Goal: Task Accomplishment & Management: Complete application form

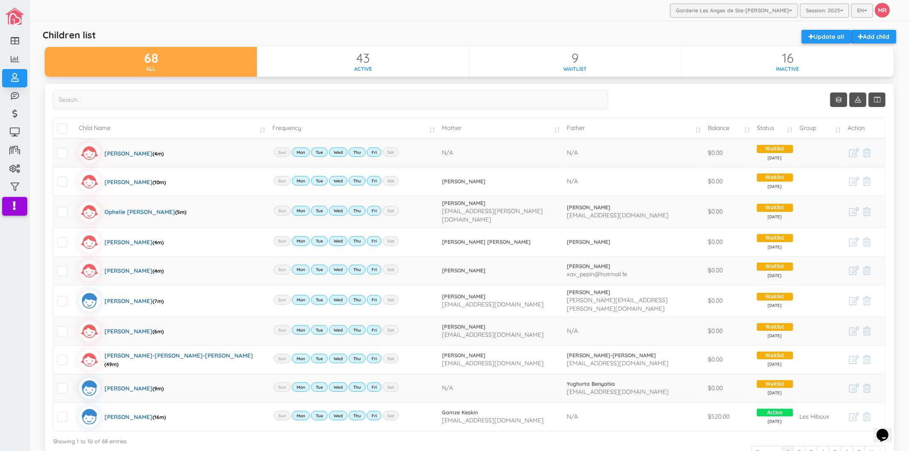
scroll to position [78, 0]
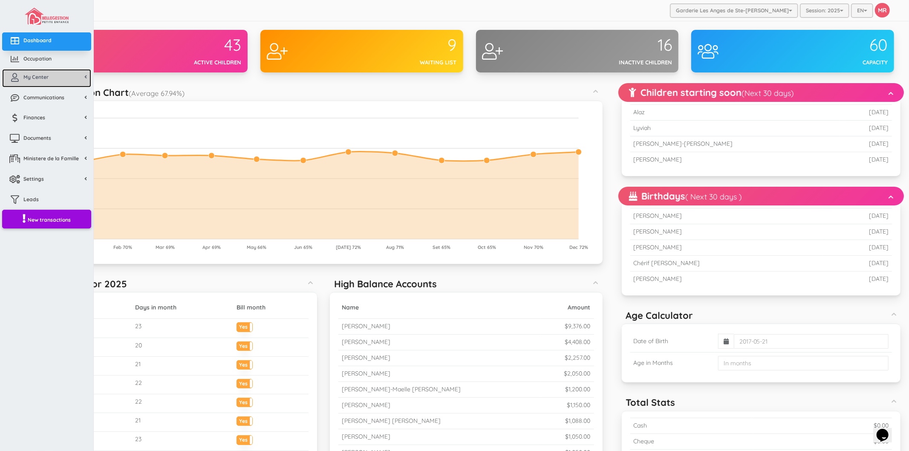
click at [46, 79] on span "My Center" at bounding box center [35, 76] width 25 height 7
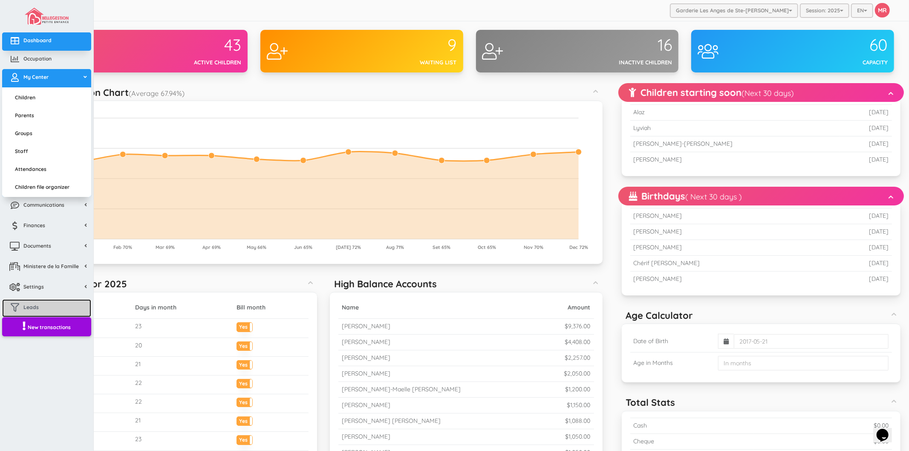
click at [64, 306] on link "Leads" at bounding box center [46, 308] width 89 height 18
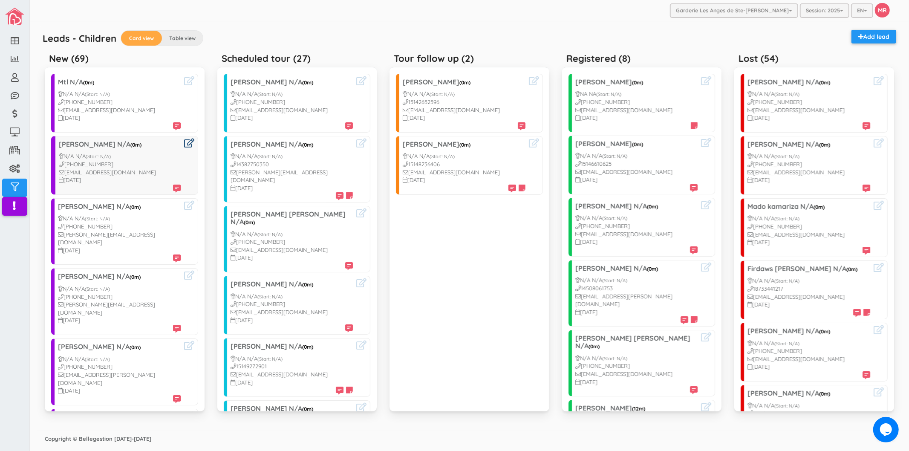
click at [184, 144] on icon at bounding box center [189, 143] width 10 height 9
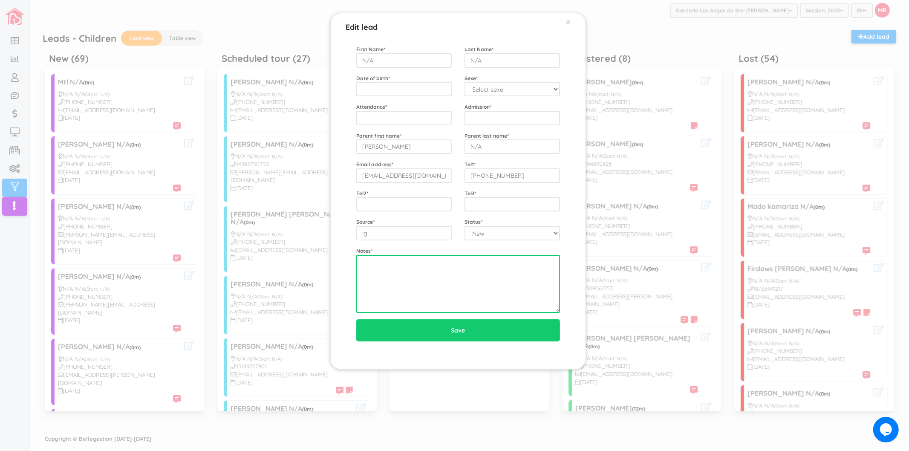
click at [445, 311] on textarea at bounding box center [458, 284] width 204 height 58
type textarea "8/18 left vm"
paste textarea "8/18 left vm"
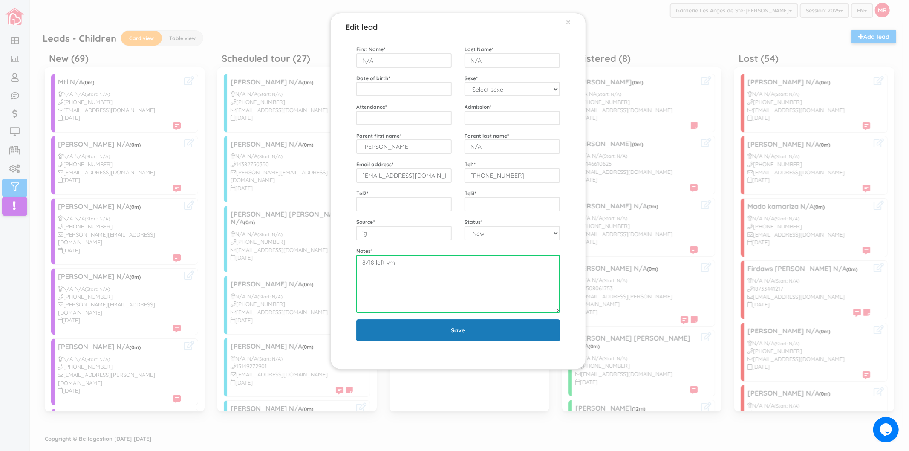
type textarea "8/18 left vm"
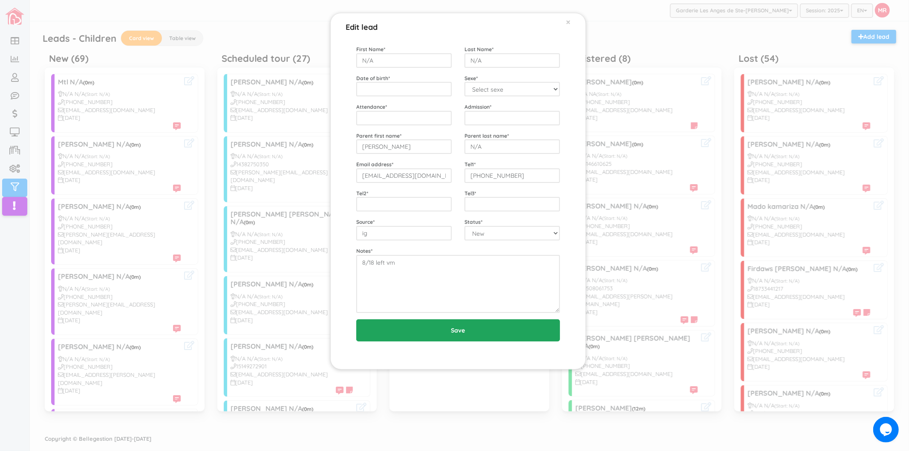
click at [459, 327] on input "Save" at bounding box center [458, 330] width 204 height 22
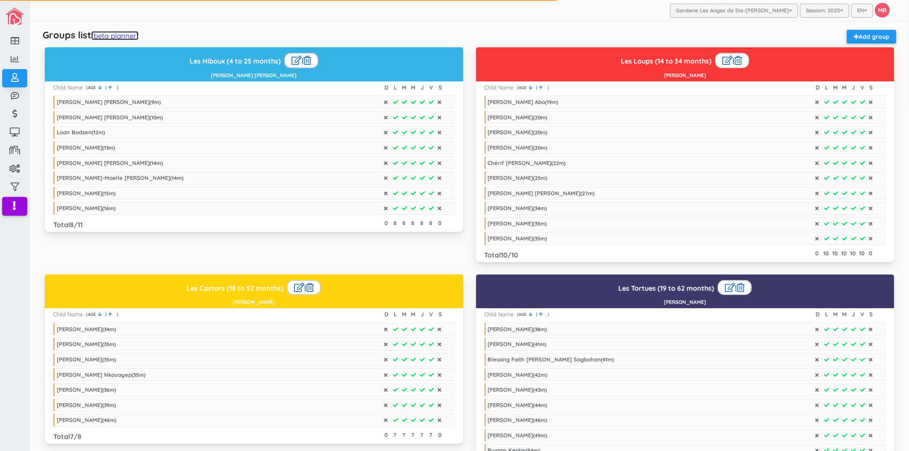
click at [120, 33] on link "(beta planner)" at bounding box center [114, 35] width 47 height 9
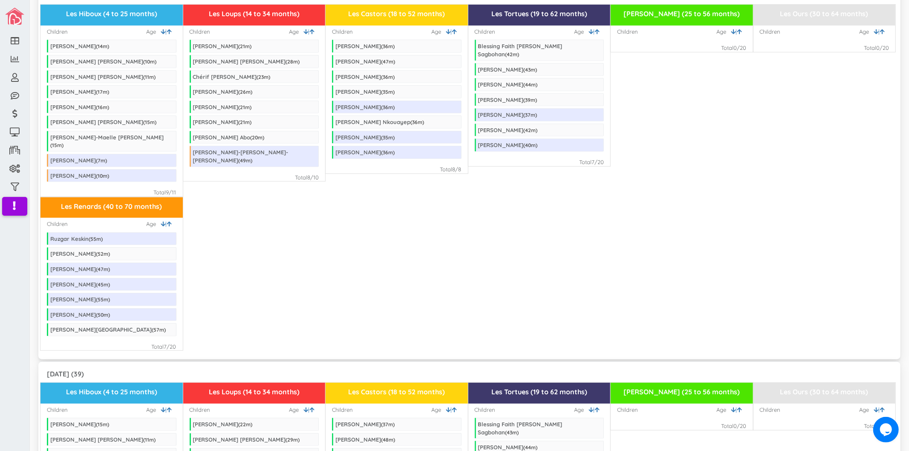
scroll to position [426, 0]
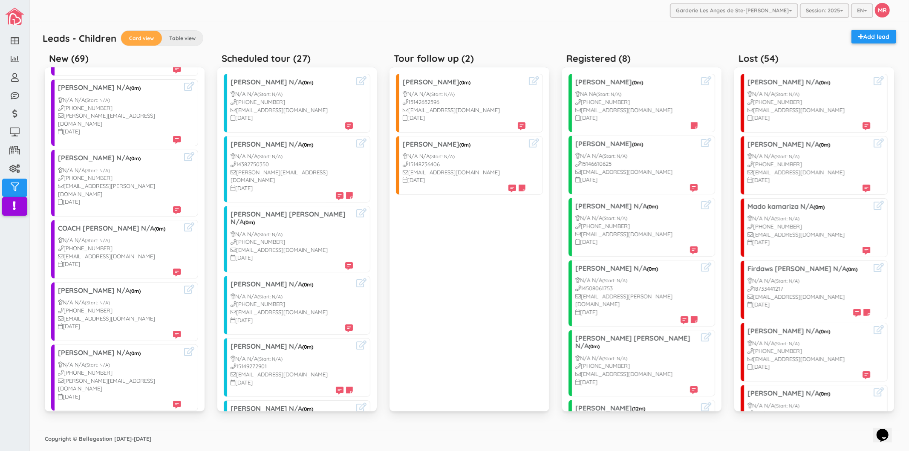
scroll to position [189, 0]
click at [184, 152] on icon at bounding box center [189, 156] width 10 height 9
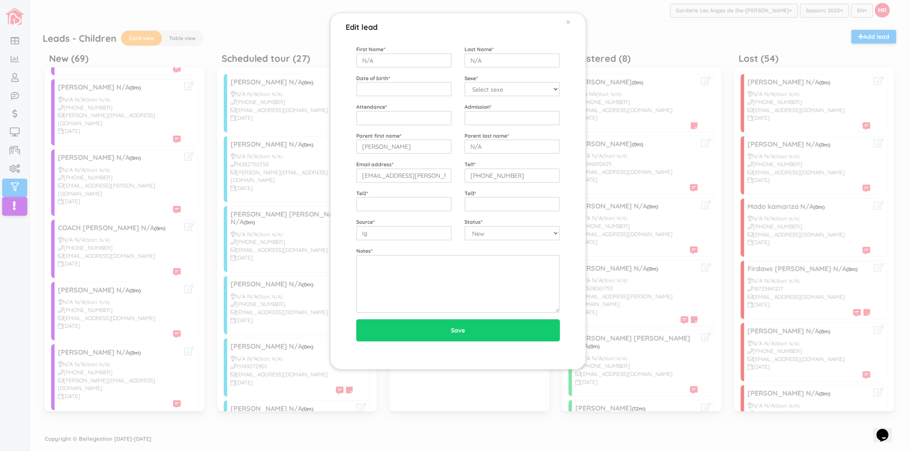
click at [402, 249] on div "Notes *" at bounding box center [458, 280] width 217 height 66
click at [405, 277] on textarea at bounding box center [458, 284] width 204 height 58
paste textarea "8/18 left vm"
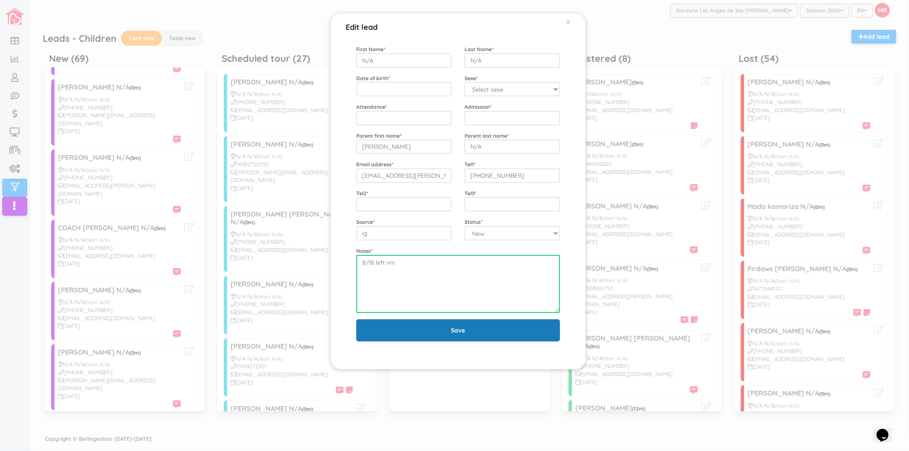
type textarea "8/18 left vm"
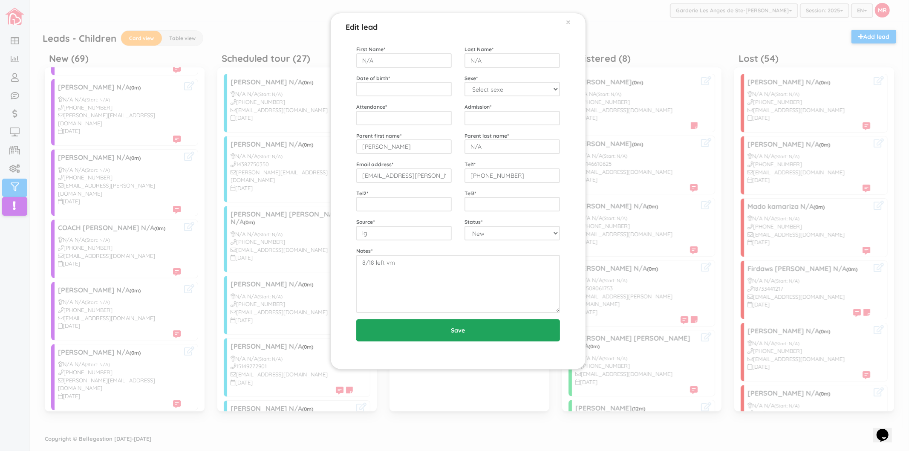
click at [416, 335] on input "Save" at bounding box center [458, 330] width 204 height 22
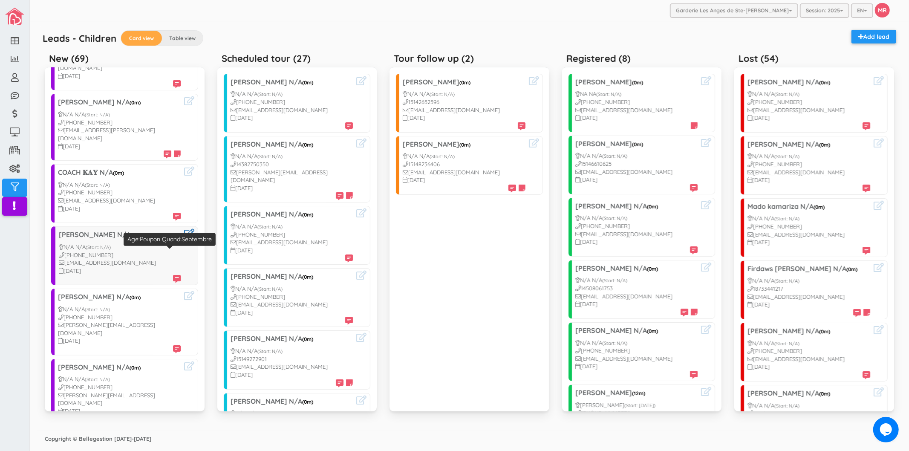
scroll to position [284, 0]
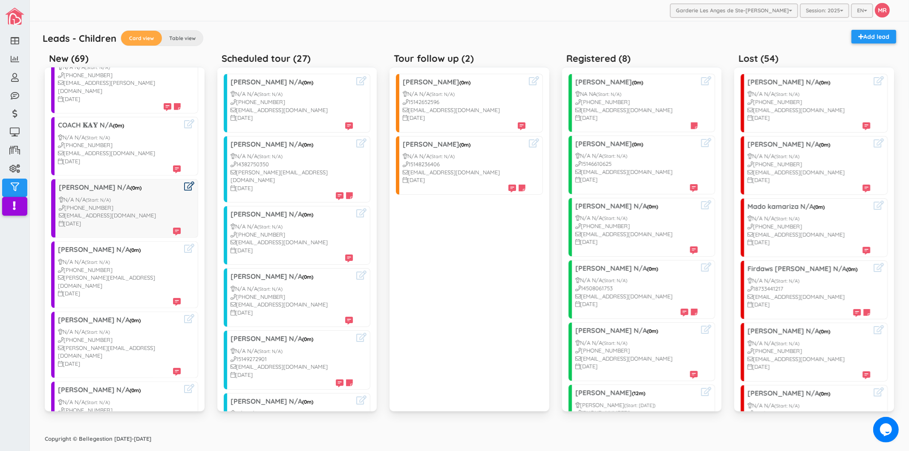
click at [184, 182] on icon at bounding box center [189, 186] width 10 height 9
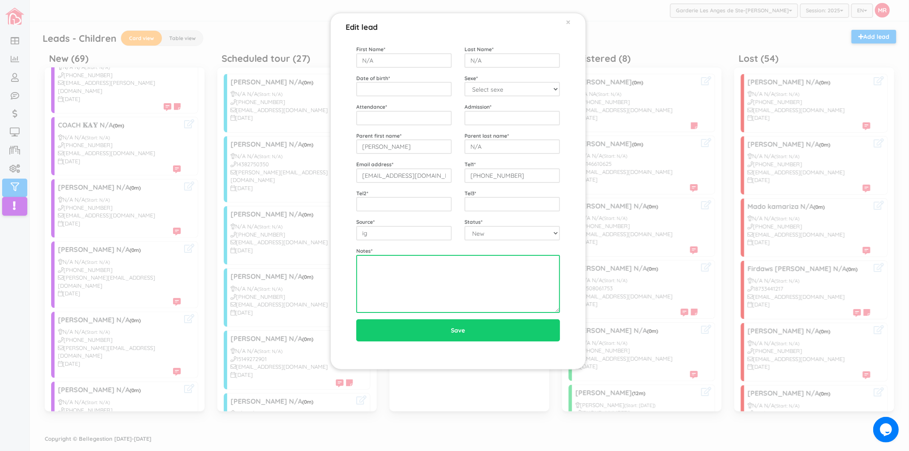
click at [398, 289] on textarea at bounding box center [458, 284] width 204 height 58
paste textarea "8/18 left vm"
type textarea "8/18 left vm"
click at [133, 240] on div "Edit lead × First Name * N/A Last Name * N/A Date of birth * Sexe * Select sexe…" at bounding box center [454, 225] width 909 height 451
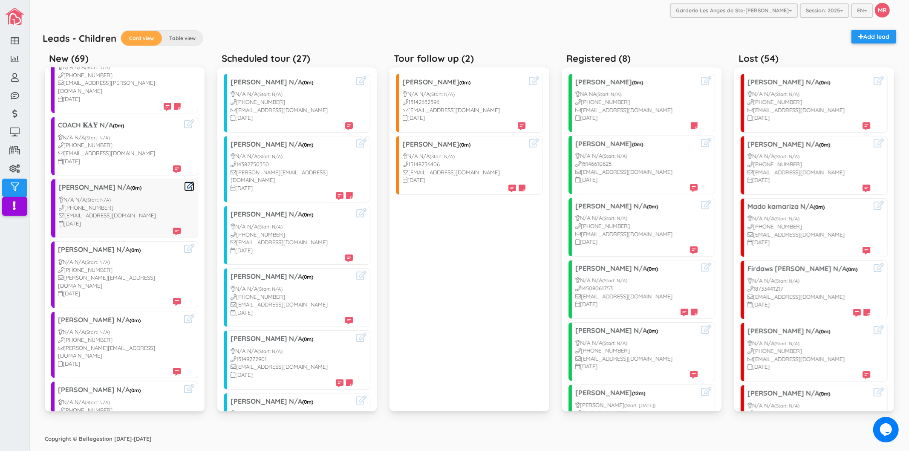
click at [184, 182] on icon at bounding box center [189, 186] width 10 height 9
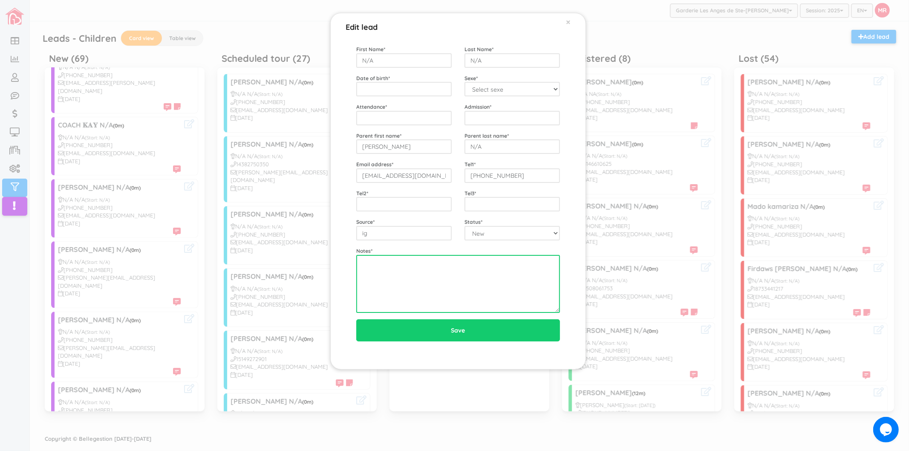
click at [442, 283] on textarea at bounding box center [458, 284] width 204 height 58
click at [456, 244] on div "First Name * N/A Last Name * N/A Date of birth * Sexe * Select sexe Boy Girl At…" at bounding box center [458, 179] width 204 height 268
click at [463, 260] on textarea at bounding box center [458, 284] width 204 height 58
click at [186, 207] on div "Edit lead × First Name * N/A Last Name * N/A Date of birth * Sexe * Select sexe…" at bounding box center [454, 225] width 909 height 451
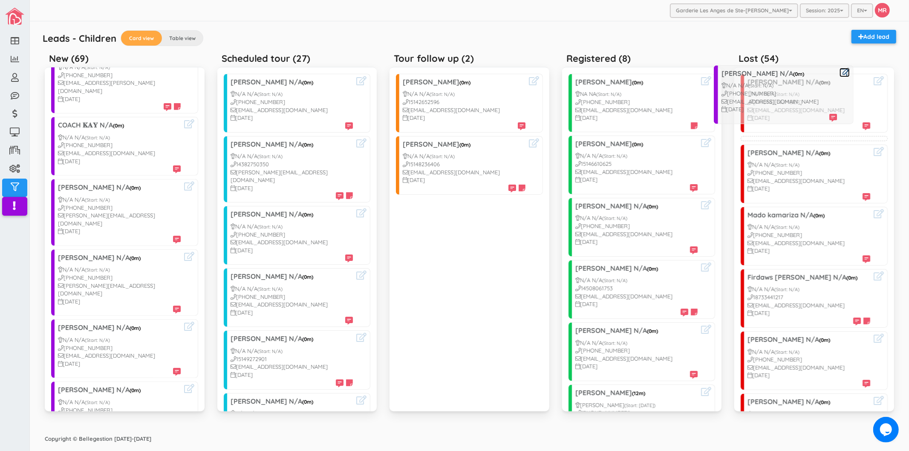
drag, startPoint x: 104, startPoint y: 193, endPoint x: 767, endPoint y: 95, distance: 669.9
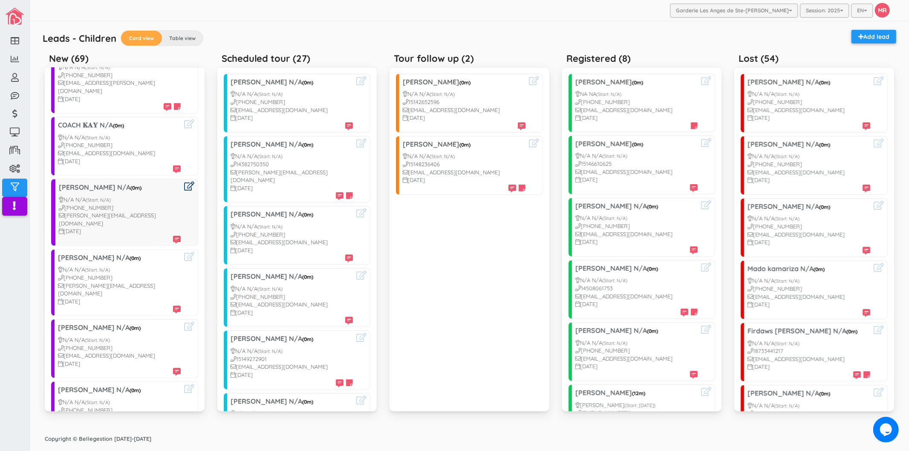
click at [184, 182] on icon at bounding box center [189, 186] width 10 height 9
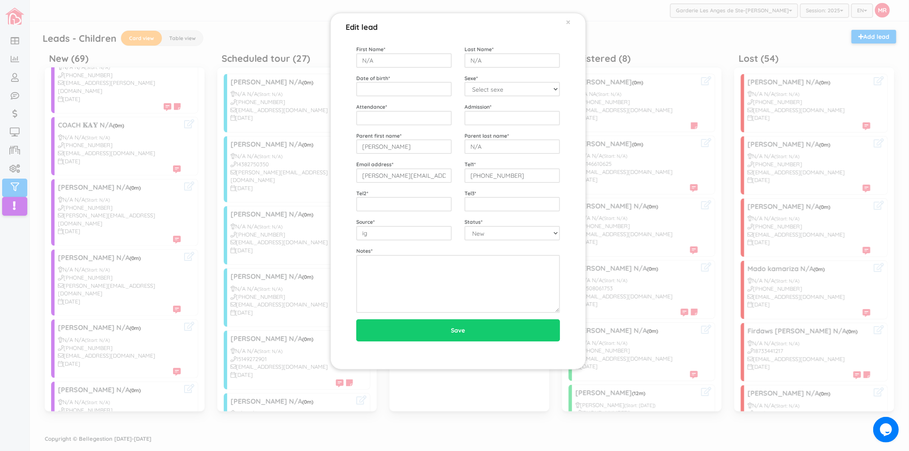
click at [226, 145] on div "Edit lead × First Name * N/A Last Name * N/A Date of birth * Sexe * Select sexe…" at bounding box center [454, 225] width 909 height 451
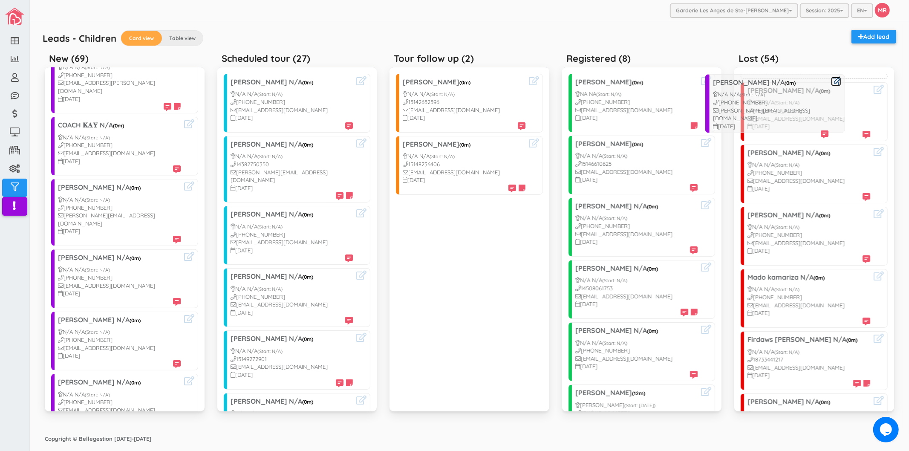
drag, startPoint x: 90, startPoint y: 189, endPoint x: 745, endPoint y: 100, distance: 660.2
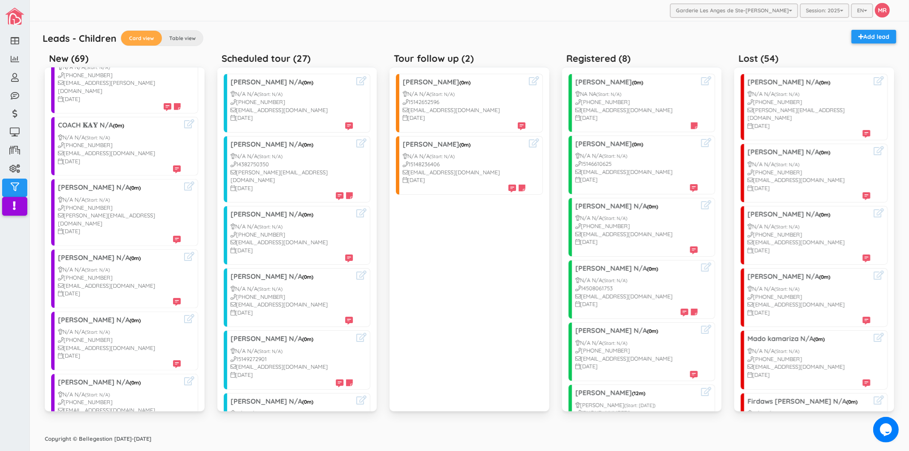
click at [372, 5] on div "Garderie Les Anges de Ste-Therese Garderie Les Anges de Ste-Therese Garderie Le…" at bounding box center [469, 10] width 879 height 21
click at [184, 314] on icon at bounding box center [189, 318] width 10 height 9
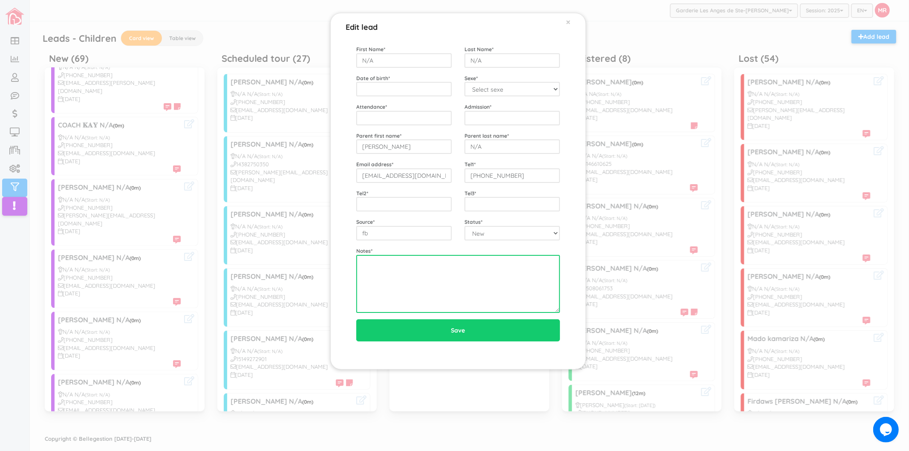
click at [375, 287] on textarea at bounding box center [458, 284] width 204 height 58
paste textarea "8/18 left vm"
type textarea "8/18 left vm"
click at [140, 325] on div "Edit lead × First Name * N/A Last Name * N/A Date of birth * Sexe * Select sexe…" at bounding box center [454, 225] width 909 height 451
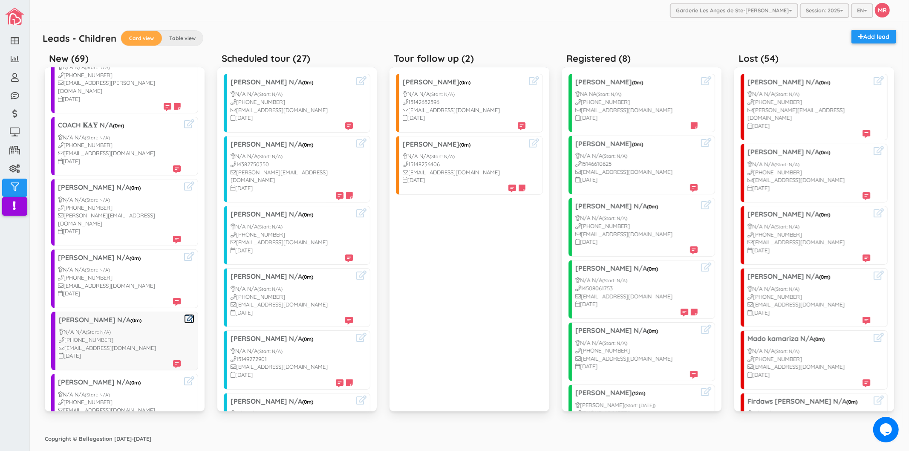
click at [184, 314] on icon at bounding box center [189, 318] width 10 height 9
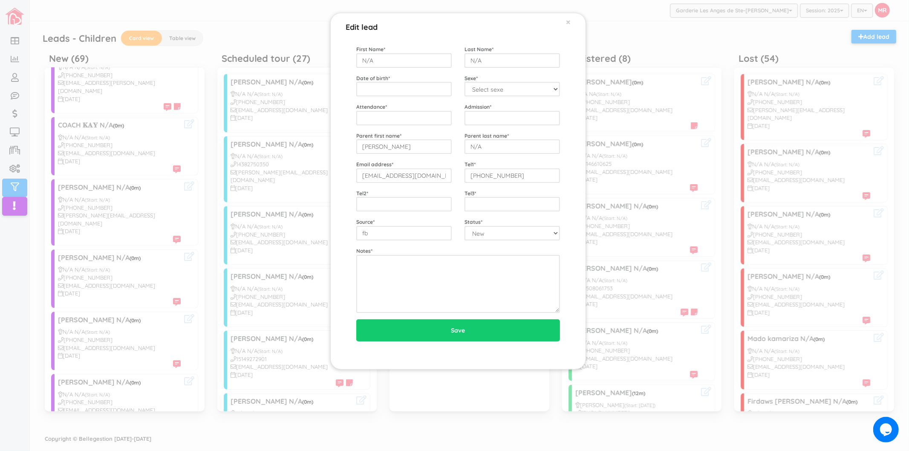
click at [453, 242] on div "First Name * N/A Last Name * N/A Date of birth * Sexe * Select sexe Boy Girl At…" at bounding box center [458, 179] width 204 height 268
click at [453, 246] on div "First Name * N/A Last Name * N/A Date of birth * Sexe * Select sexe Boy Girl At…" at bounding box center [458, 179] width 204 height 268
click at [173, 336] on div "Edit lead × First Name * N/A Last Name * N/A Date of birth * Sexe * Select sexe…" at bounding box center [454, 225] width 909 height 451
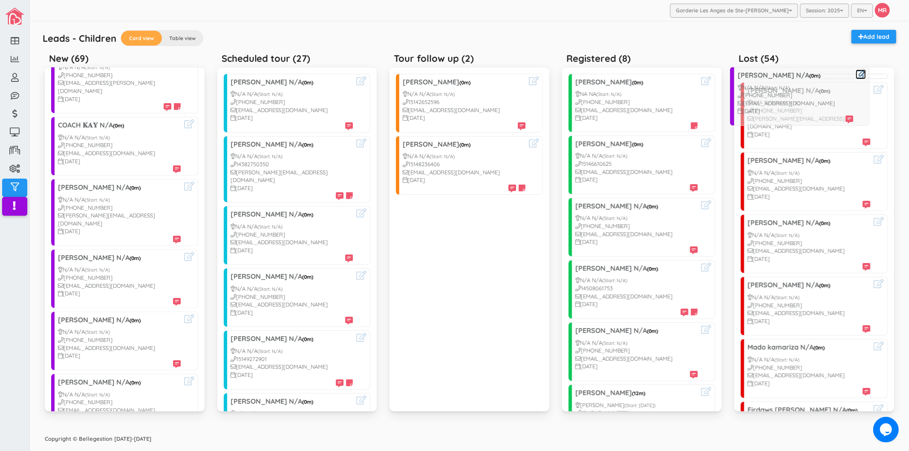
drag, startPoint x: 92, startPoint y: 307, endPoint x: 771, endPoint y: 87, distance: 713.9
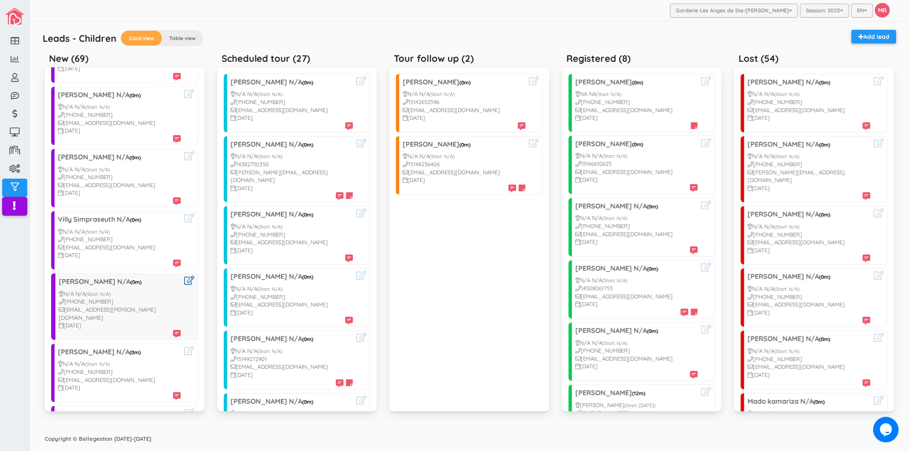
scroll to position [521, 0]
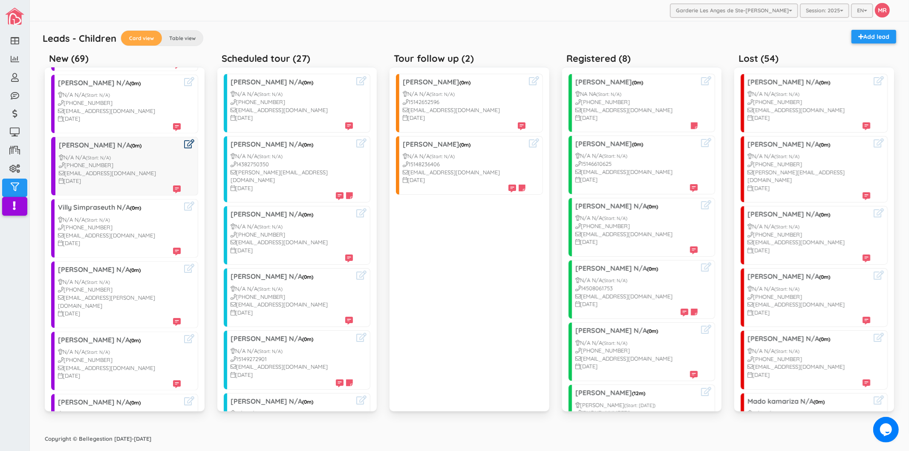
click at [184, 139] on link at bounding box center [189, 144] width 10 height 10
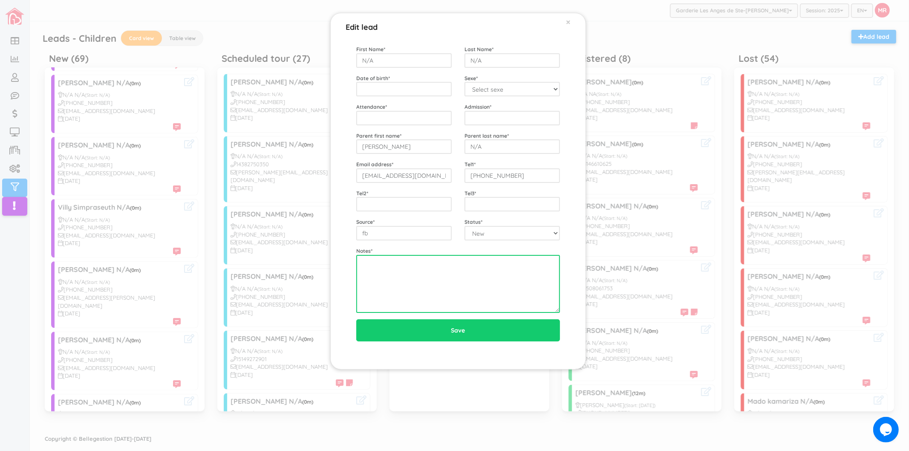
click at [457, 288] on textarea at bounding box center [458, 284] width 204 height 58
click at [407, 275] on textarea at bounding box center [458, 284] width 204 height 58
type textarea "2ans 3 mois"
click at [281, 212] on div "Edit lead × First Name * N/A Last Name * N/A Date of birth * Sexe * Select sexe…" at bounding box center [454, 225] width 909 height 451
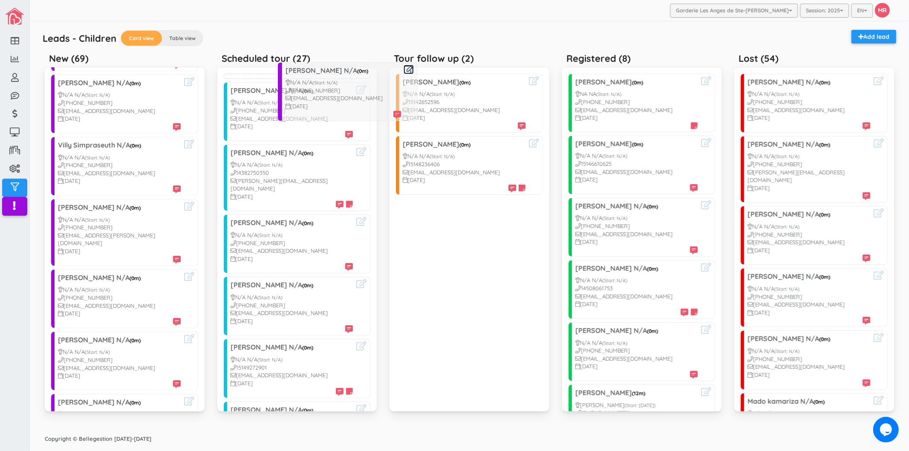
drag, startPoint x: 95, startPoint y: 147, endPoint x: 322, endPoint y: 96, distance: 232.4
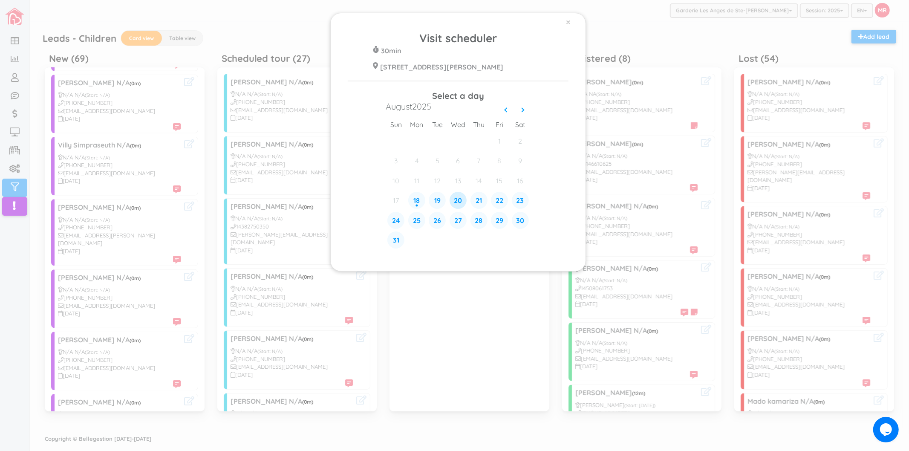
click at [457, 197] on div "20" at bounding box center [458, 200] width 17 height 17
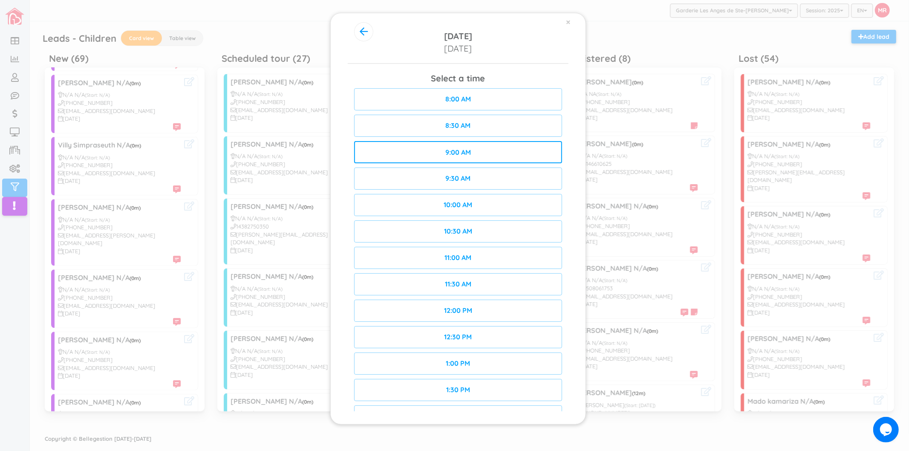
click at [480, 156] on div "9:00 AM" at bounding box center [458, 152] width 208 height 22
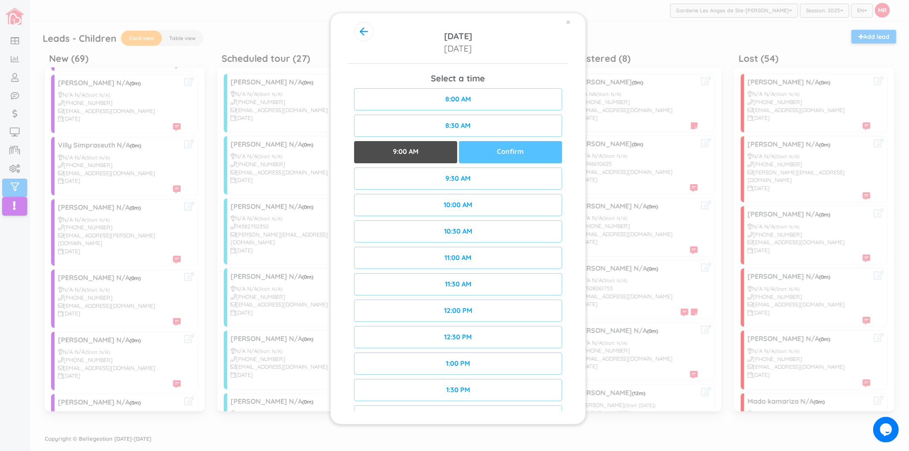
click at [514, 152] on div "Confirm" at bounding box center [510, 152] width 103 height 22
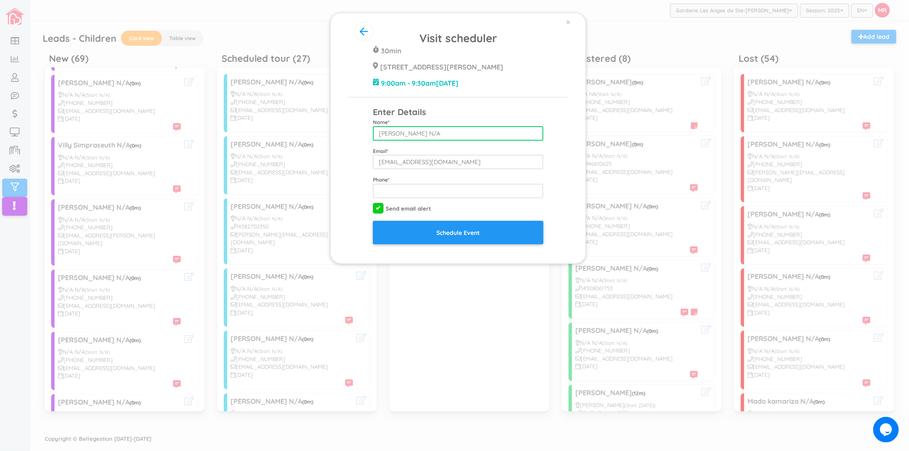
drag, startPoint x: 428, startPoint y: 134, endPoint x: 472, endPoint y: 132, distance: 43.9
click at [472, 133] on input "[PERSON_NAME] N/A" at bounding box center [458, 133] width 170 height 14
type input "Kassandra Paulin"
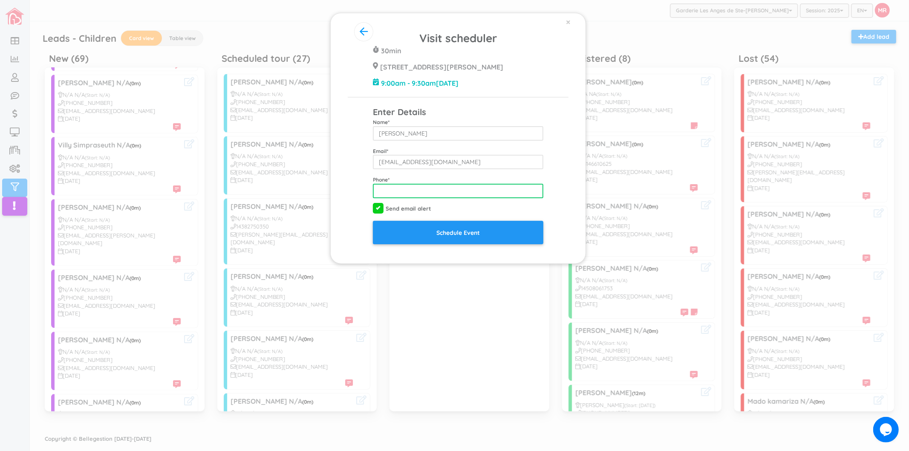
click at [452, 194] on input "tel" at bounding box center [458, 191] width 170 height 14
type input "4384976400"
click at [565, 123] on div "Visit scheduler 30min 428 Rue Blainville Est Ste-Thérèse J7E 1N4 9:00am - 9:30a…" at bounding box center [458, 137] width 221 height 214
click at [371, 37] on button "button" at bounding box center [363, 31] width 19 height 19
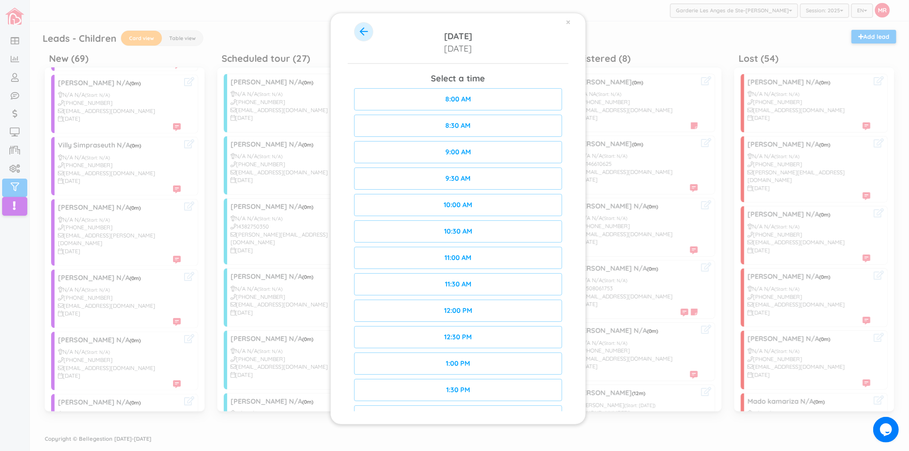
click at [367, 32] on icon "button" at bounding box center [364, 31] width 8 height 9
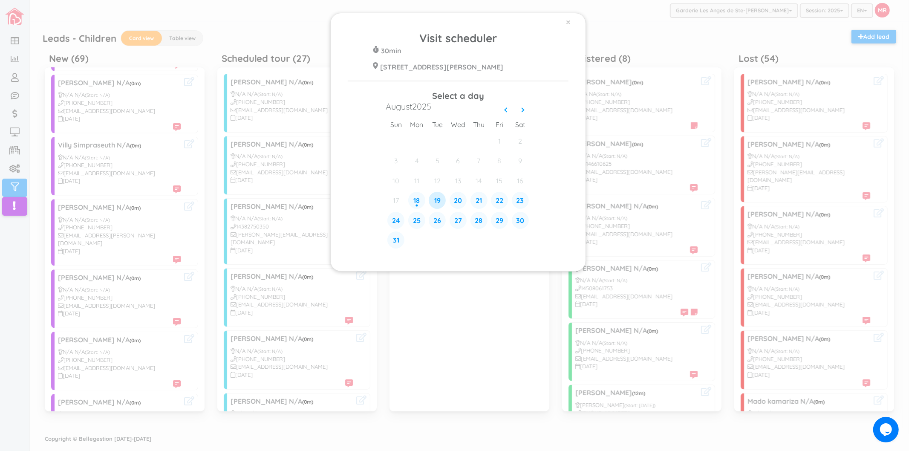
click at [433, 203] on div "19" at bounding box center [437, 200] width 17 height 17
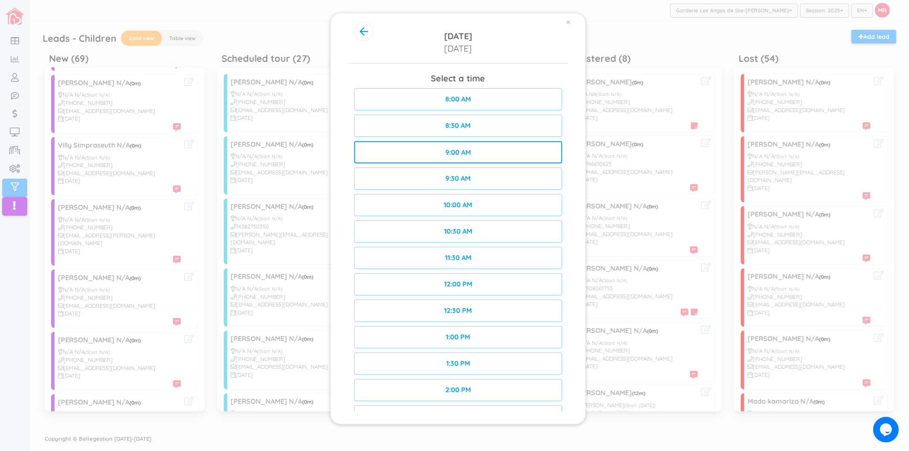
click at [497, 154] on div "9:00 AM" at bounding box center [458, 152] width 208 height 22
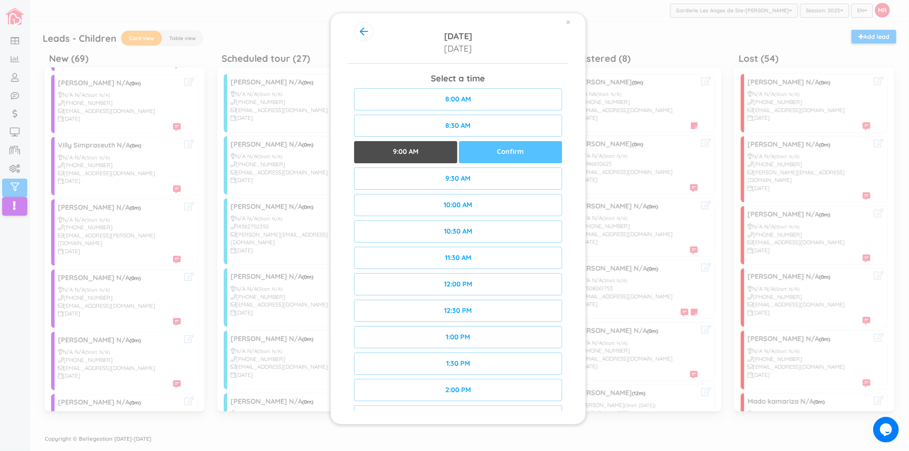
click at [532, 156] on div "Confirm" at bounding box center [510, 152] width 103 height 22
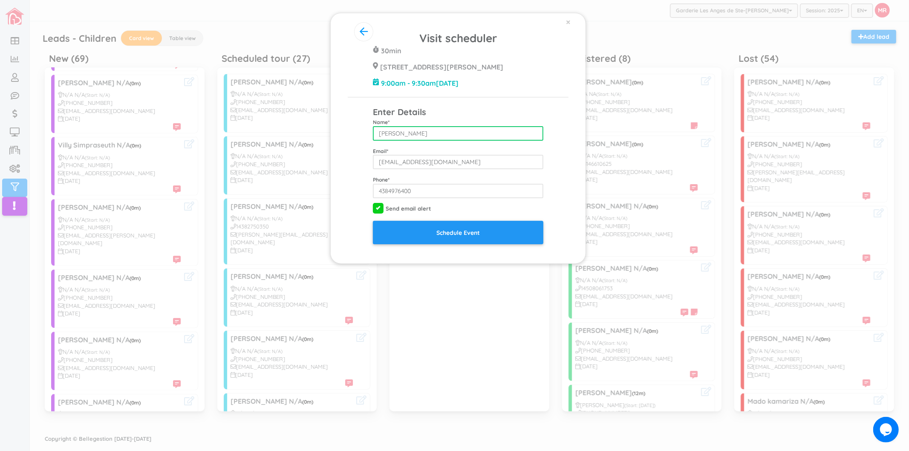
click at [445, 137] on input "Kassandra Paulin" at bounding box center [458, 133] width 170 height 14
click at [510, 110] on div "Name * Kassandra Paulin" at bounding box center [458, 123] width 183 height 35
click at [369, 36] on button "button" at bounding box center [363, 31] width 19 height 19
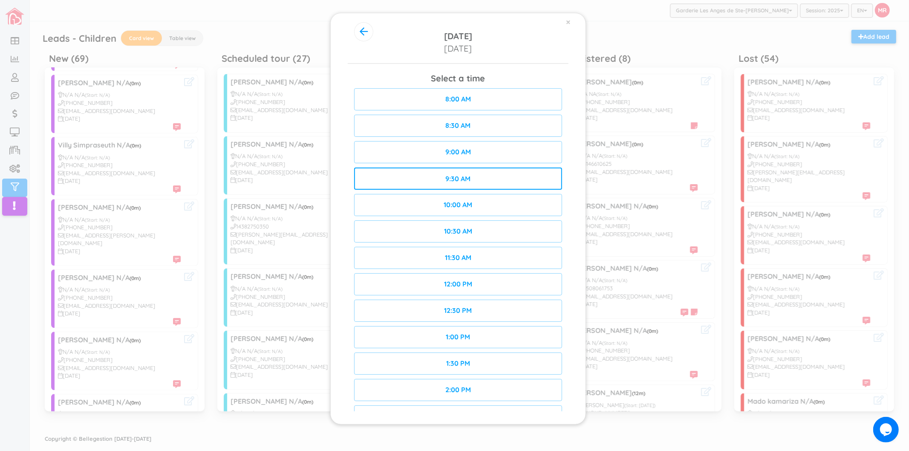
click at [486, 177] on div "9:30 AM" at bounding box center [458, 178] width 208 height 22
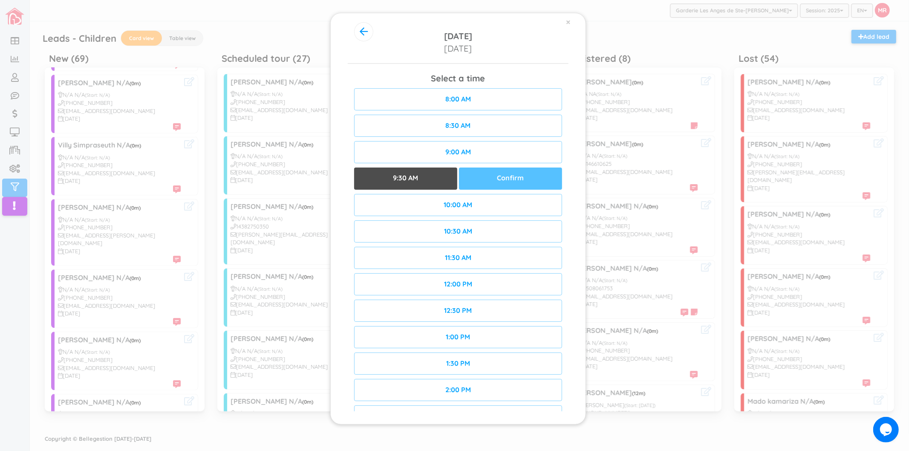
click at [512, 177] on div "Confirm" at bounding box center [510, 178] width 103 height 22
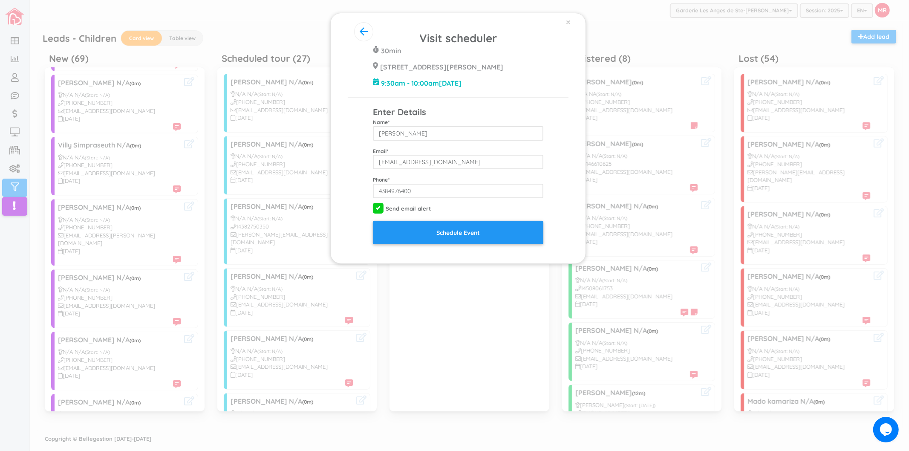
click at [562, 159] on div "Visit scheduler 30min 428 Rue Blainville Est Ste-Thérèse J7E 1N4 9:30am - 10:00…" at bounding box center [458, 137] width 221 height 214
click at [512, 234] on input "Schedule Event" at bounding box center [458, 232] width 170 height 23
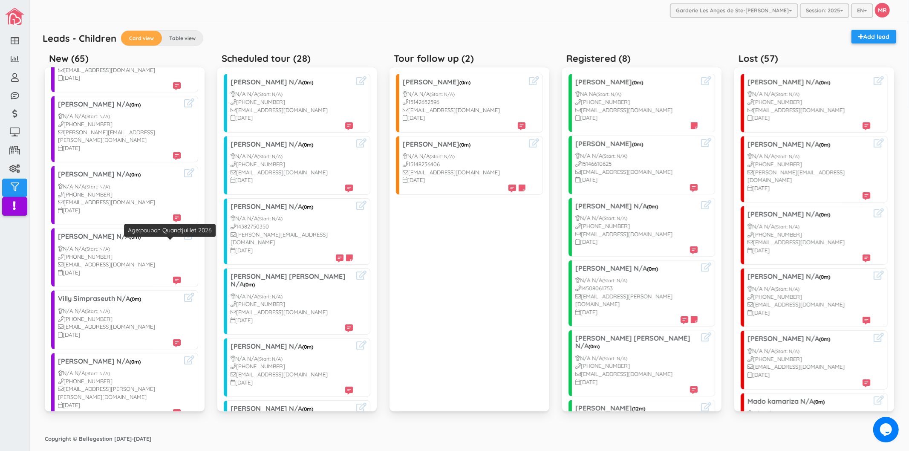
scroll to position [378, 0]
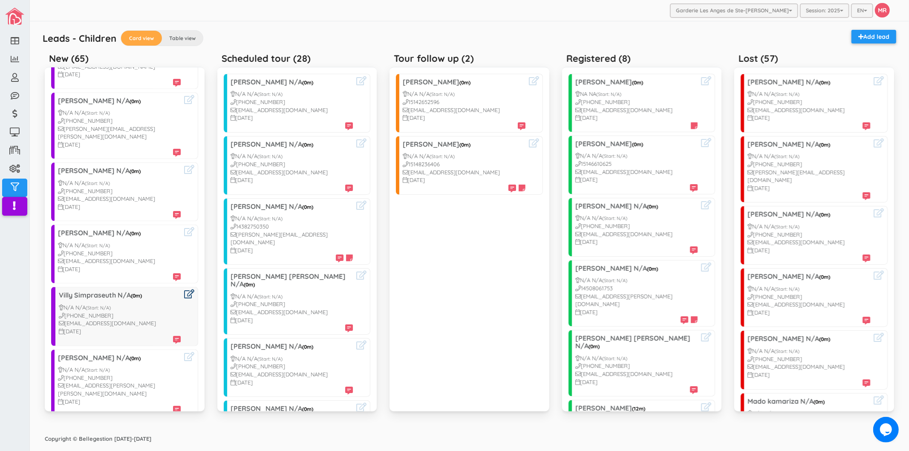
click at [184, 289] on icon at bounding box center [189, 293] width 10 height 9
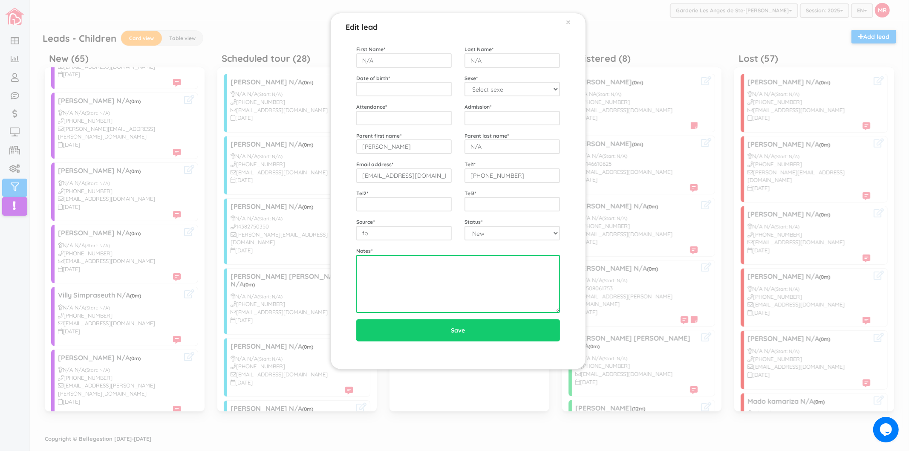
click at [482, 262] on textarea at bounding box center [458, 284] width 204 height 58
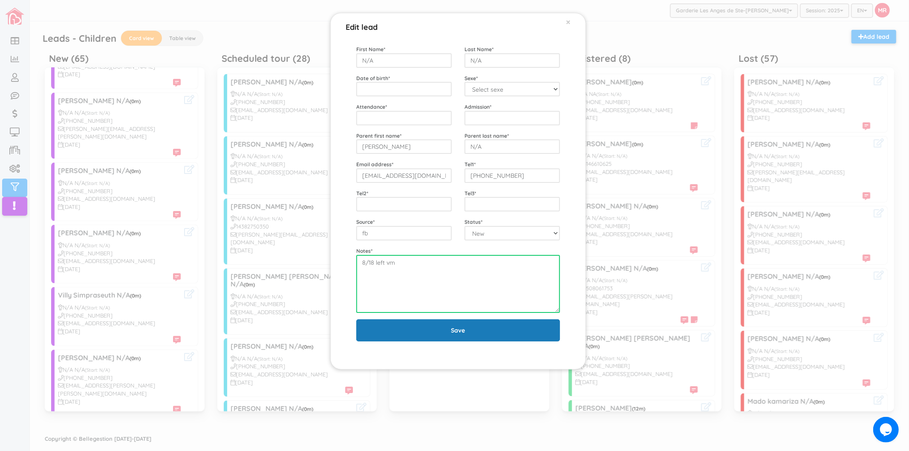
type textarea "8/18 left vm"
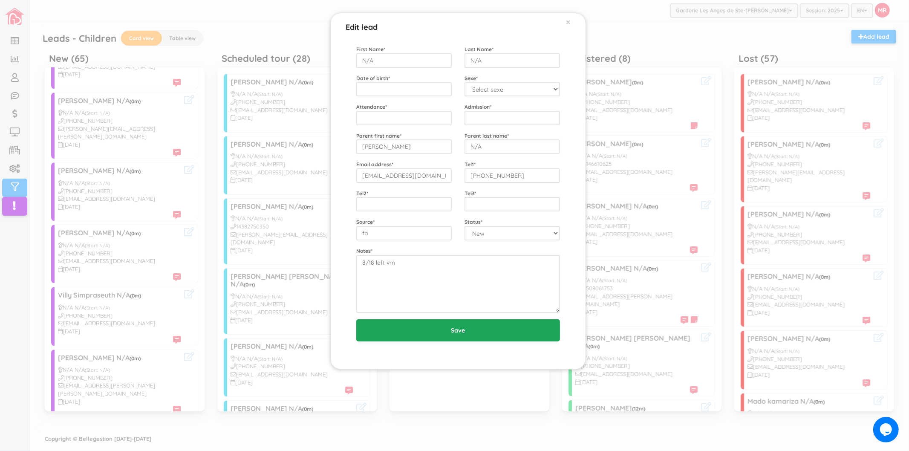
click at [459, 329] on input "Save" at bounding box center [458, 330] width 204 height 22
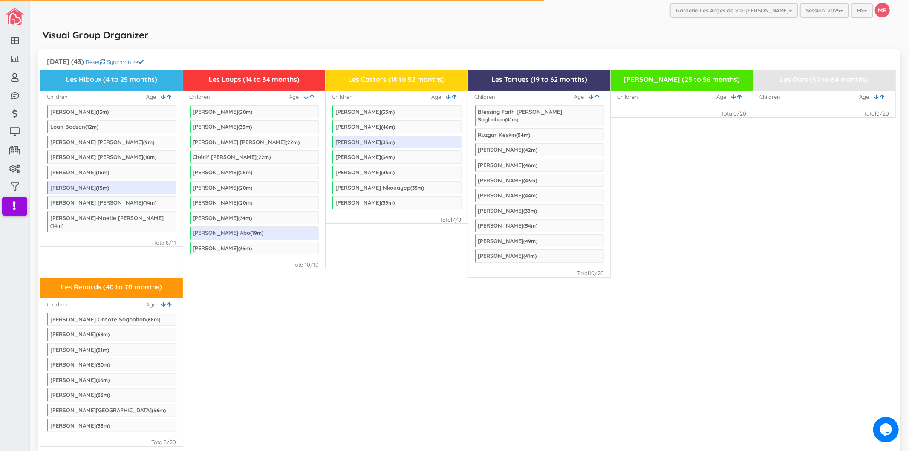
scroll to position [426, 0]
